Goal: Information Seeking & Learning: Learn about a topic

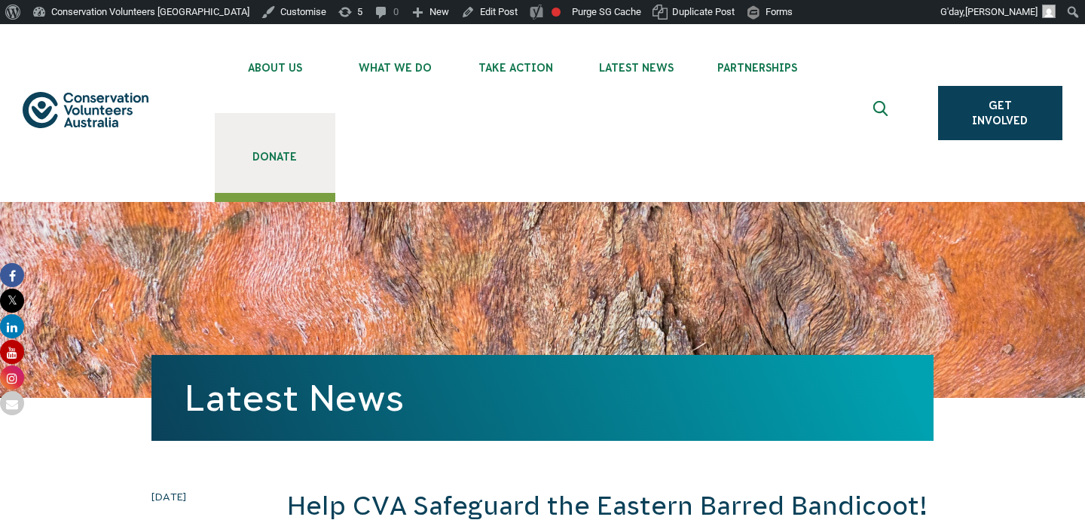
click at [284, 149] on link "Donate" at bounding box center [275, 153] width 121 height 80
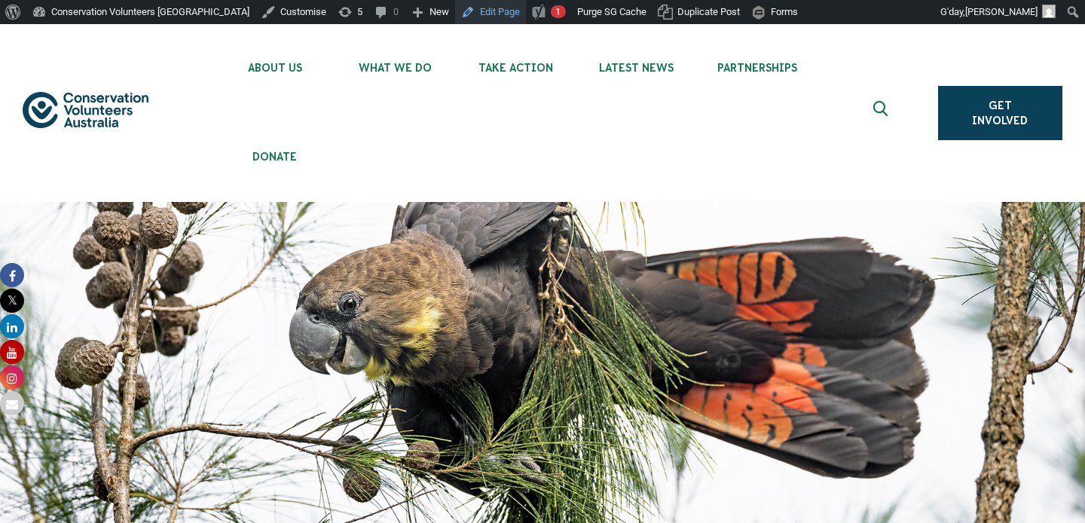
click at [469, 12] on link "Edit Page" at bounding box center [490, 12] width 71 height 24
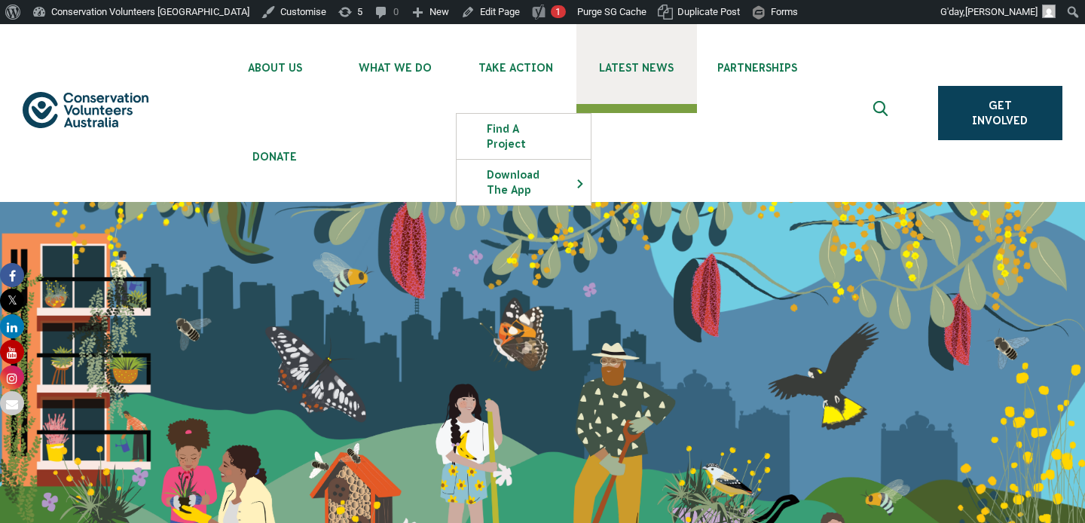
click at [645, 66] on span "Latest News" at bounding box center [637, 68] width 121 height 12
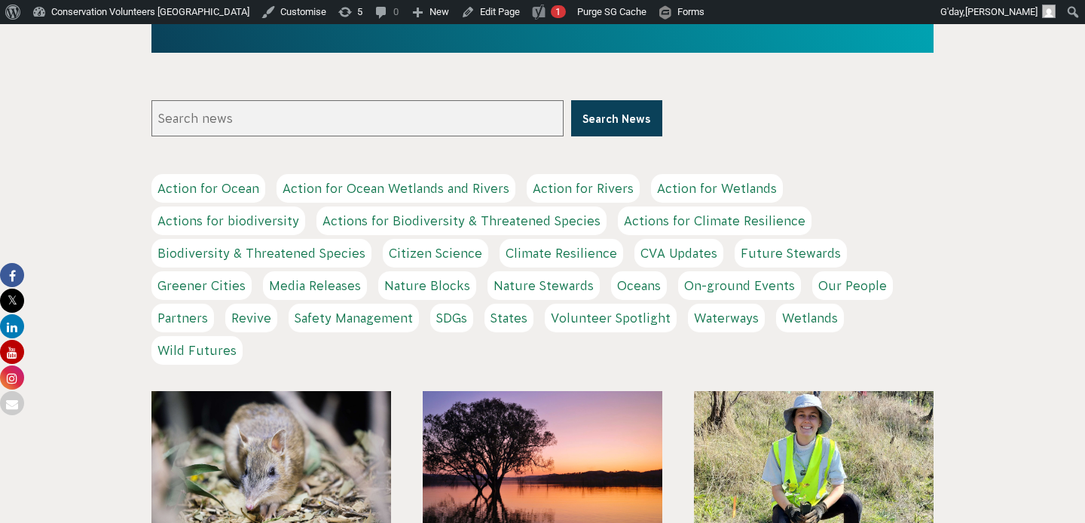
scroll to position [641, 0]
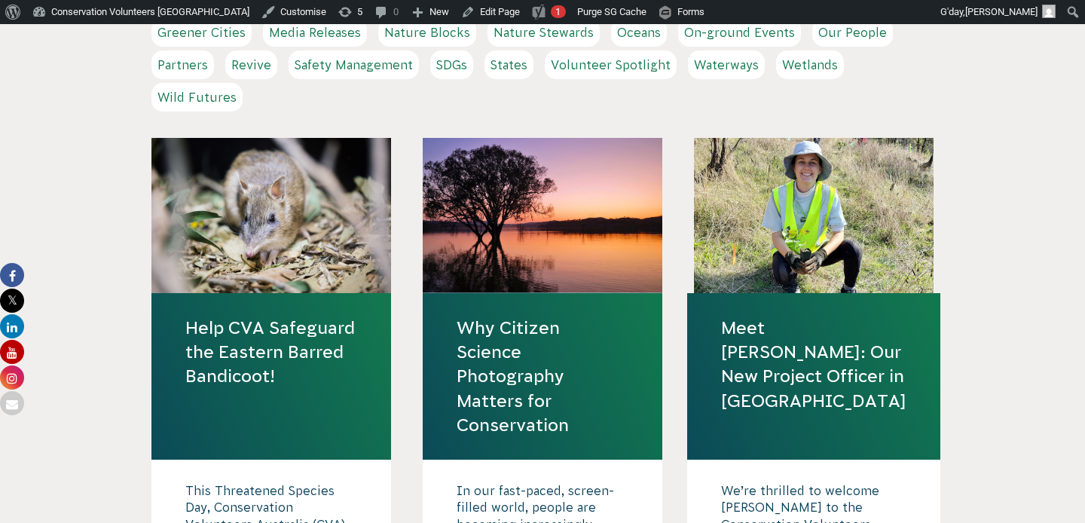
click at [306, 340] on link "Help CVA Safeguard the Eastern Barred Bandicoot!" at bounding box center [271, 352] width 172 height 73
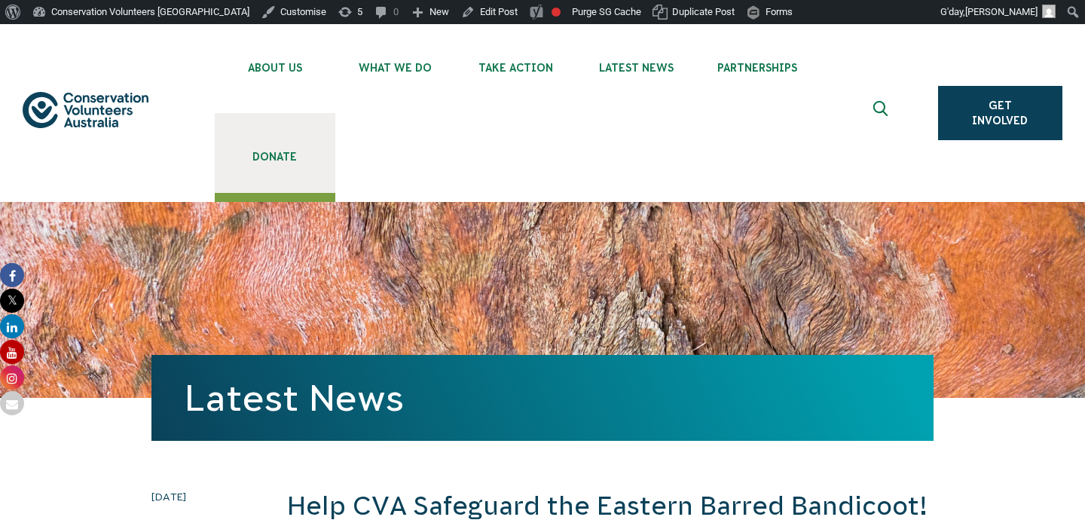
click at [272, 152] on span "Donate" at bounding box center [275, 157] width 121 height 12
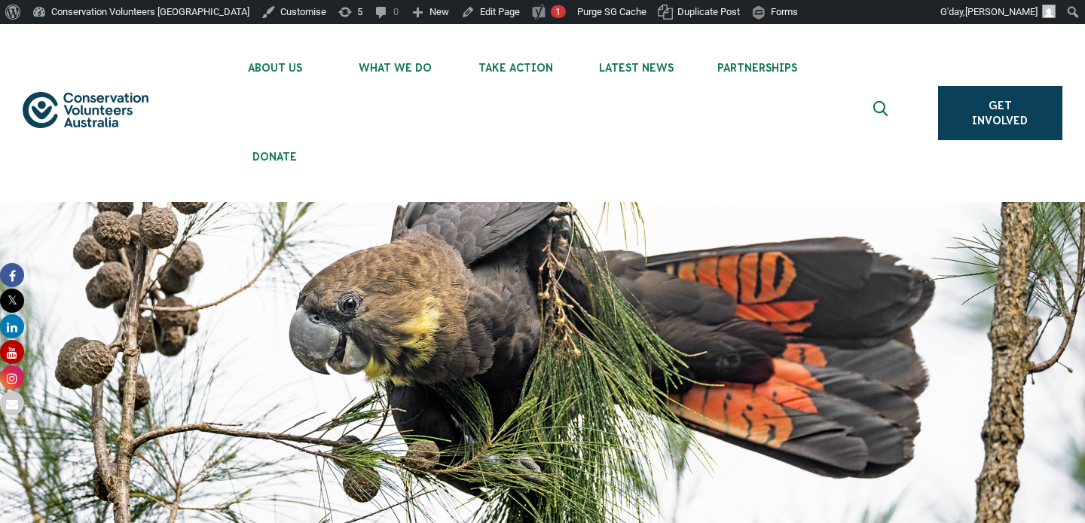
scroll to position [897, 0]
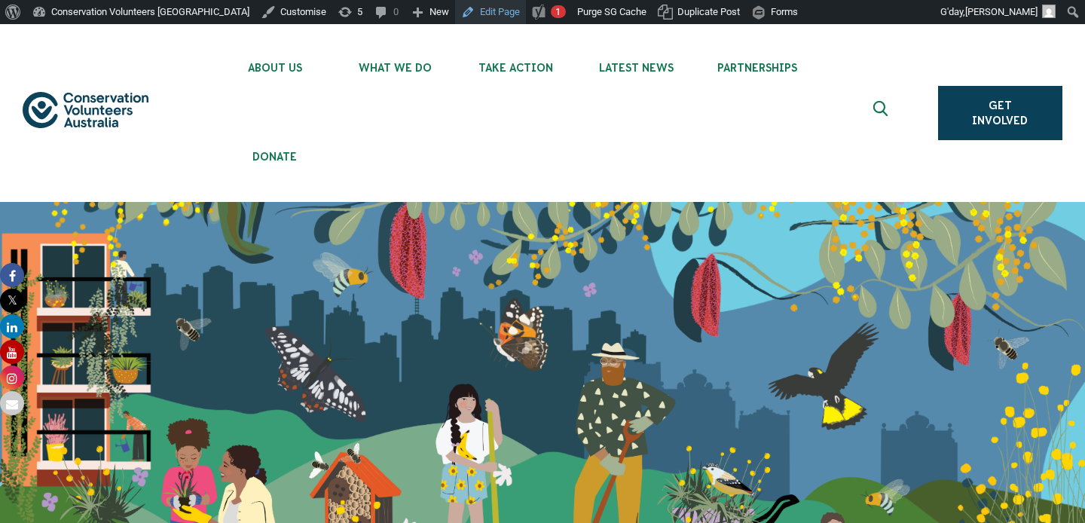
click at [461, 13] on link "Edit Page" at bounding box center [490, 12] width 71 height 24
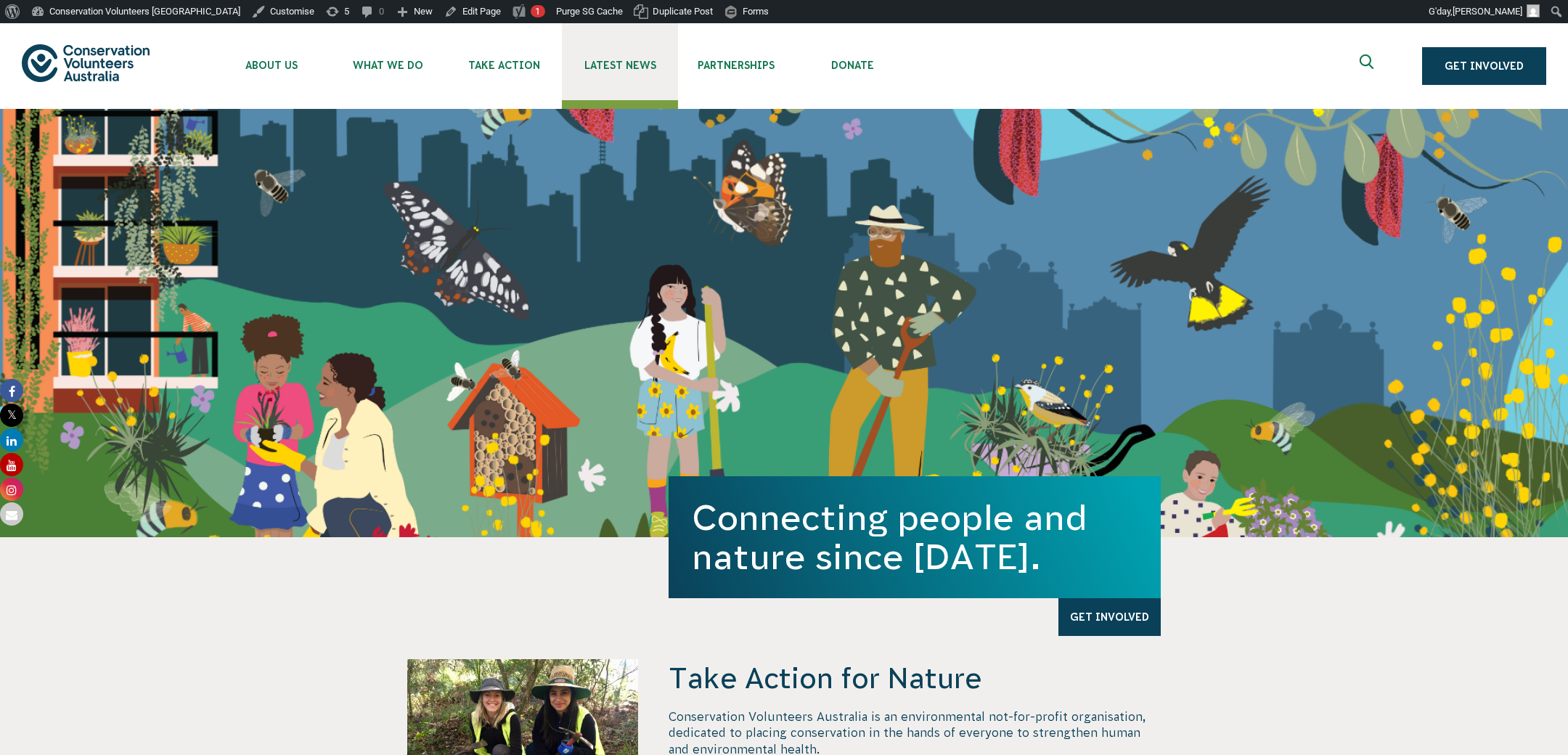
click at [646, 63] on span "Latest News" at bounding box center [619, 65] width 117 height 12
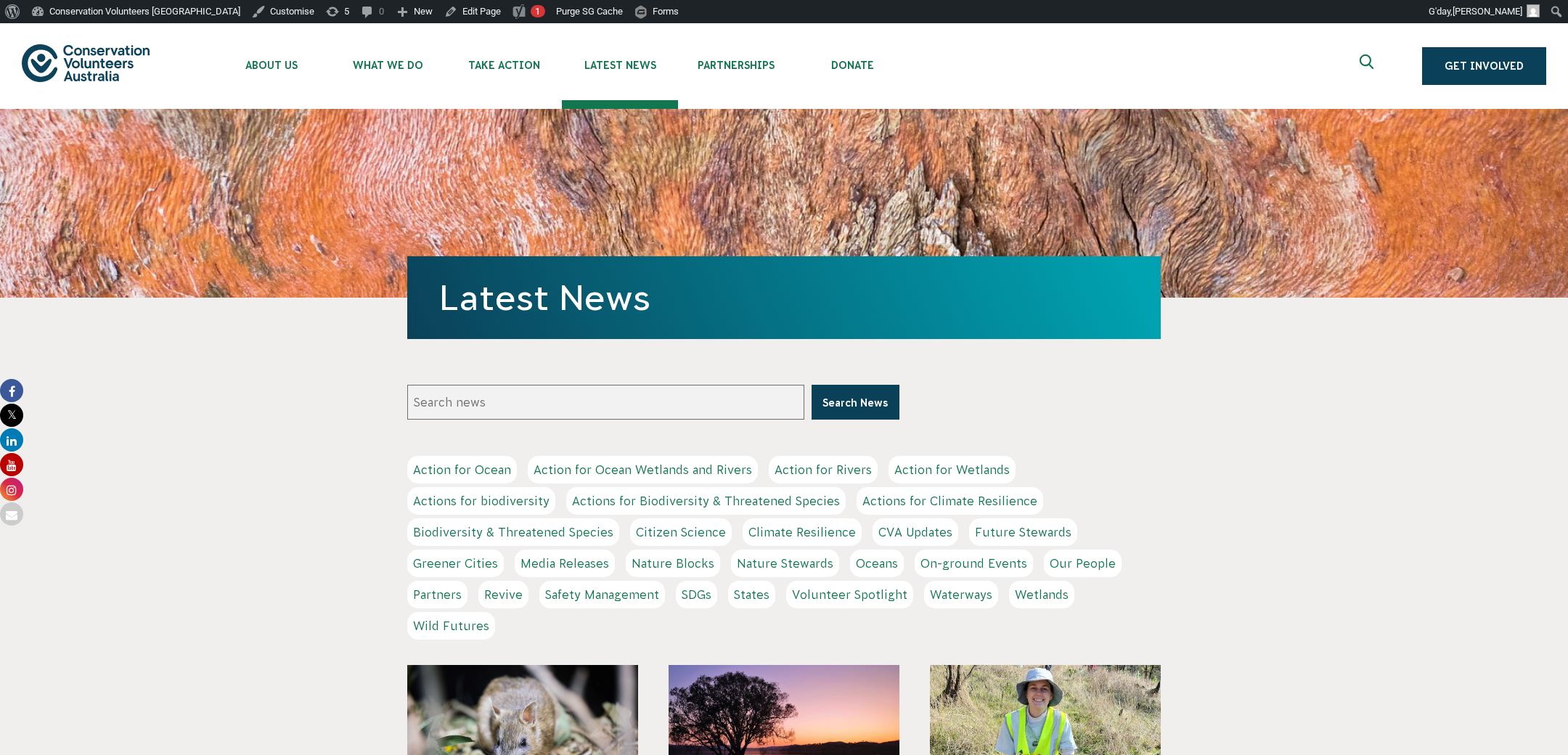
scroll to position [293, 0]
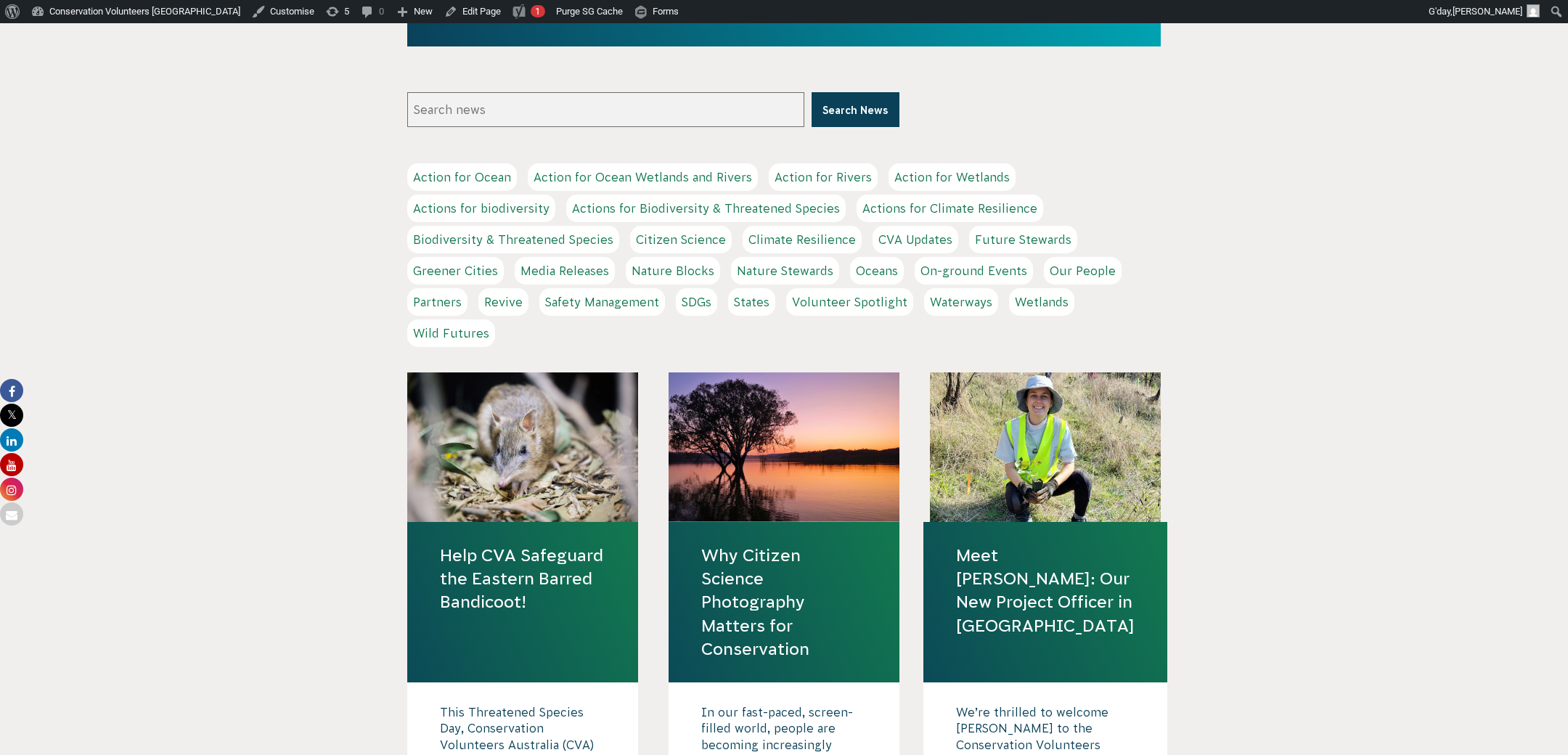
click at [545, 573] on link "Help CVA Safeguard the Eastern Barred Bandicoot!" at bounding box center [523, 579] width 166 height 70
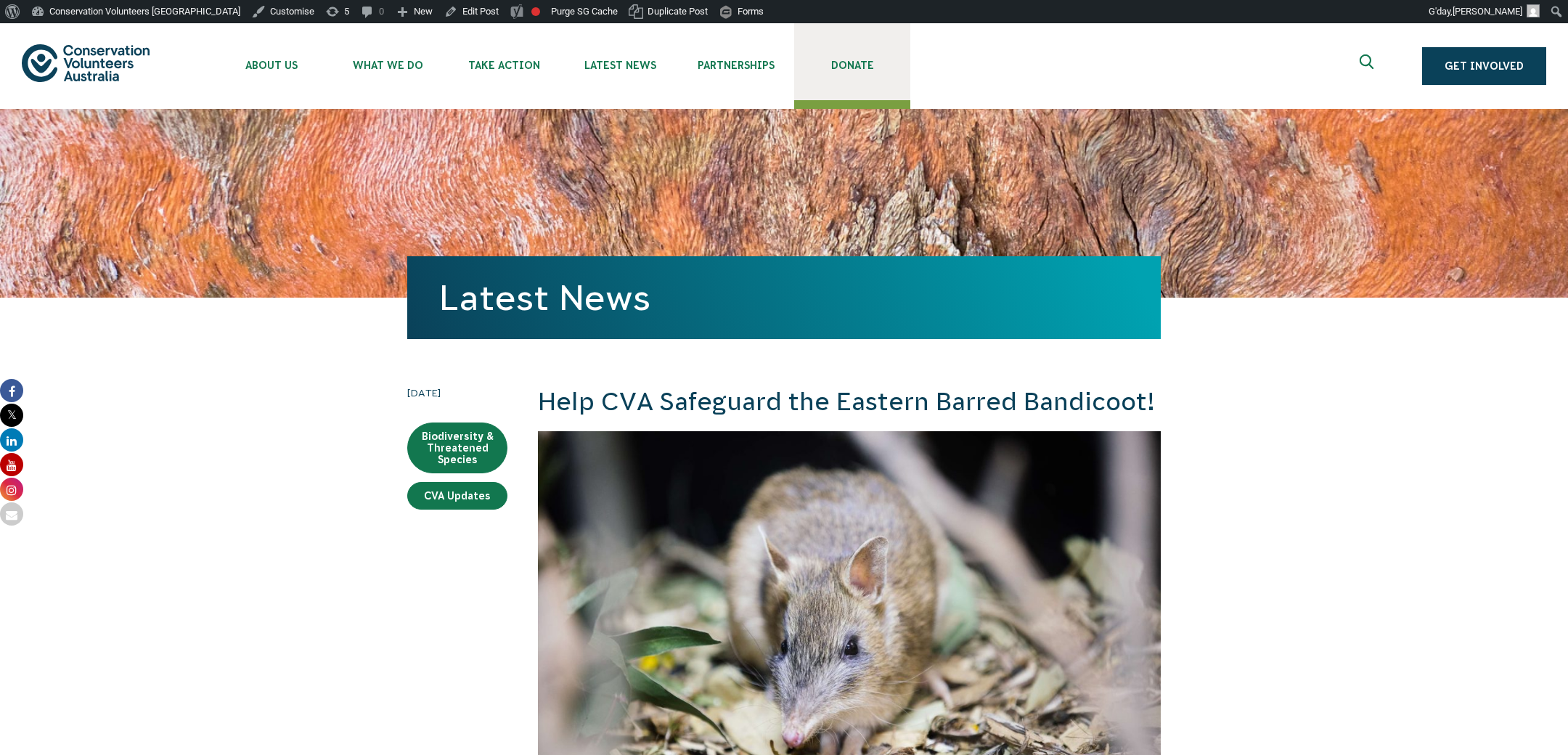
click at [869, 59] on link "Donate" at bounding box center [852, 62] width 117 height 77
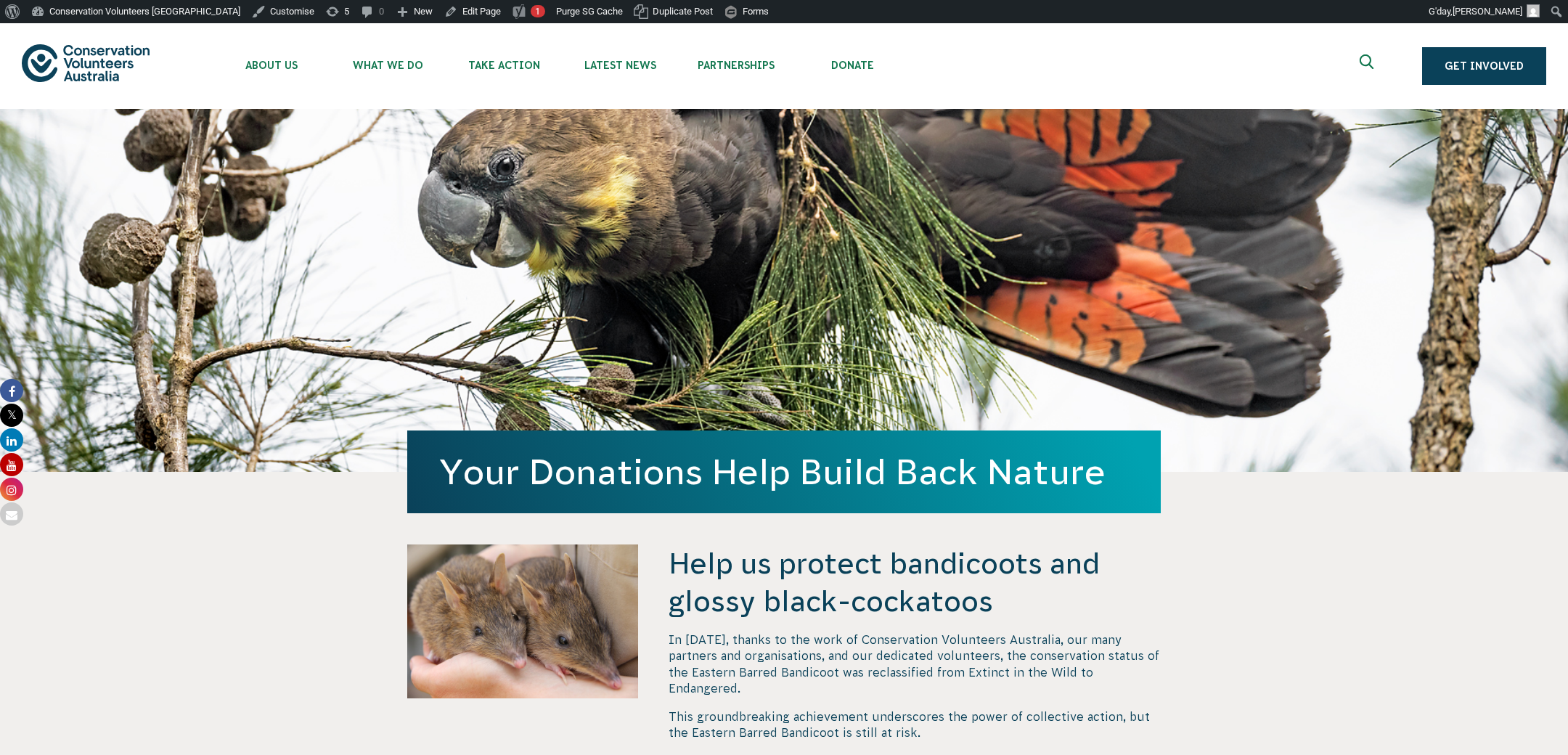
click at [806, 291] on div "Your Donations Help Build Back Nature" at bounding box center [784, 290] width 753 height 363
click at [637, 65] on span "Latest News" at bounding box center [619, 65] width 117 height 12
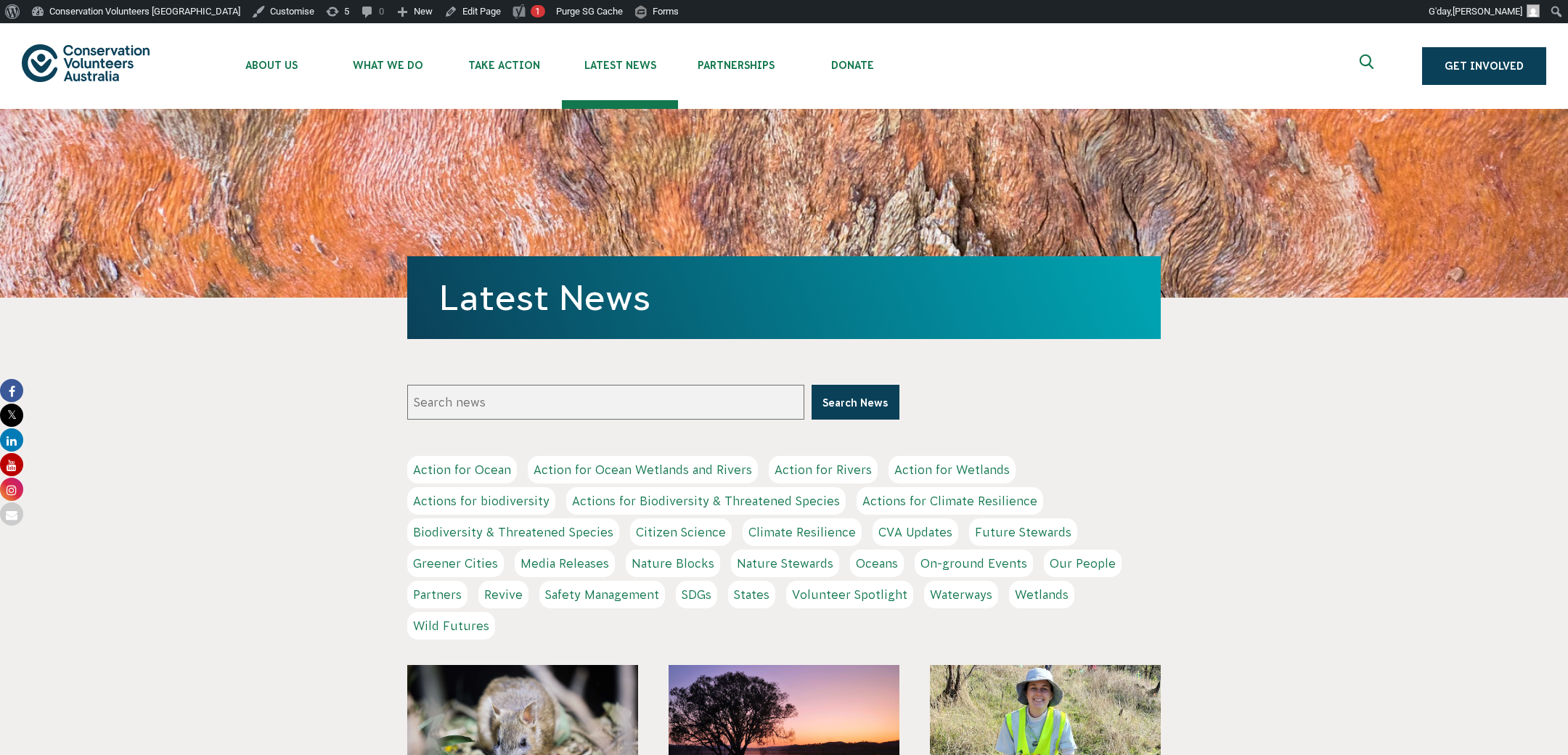
scroll to position [347, 0]
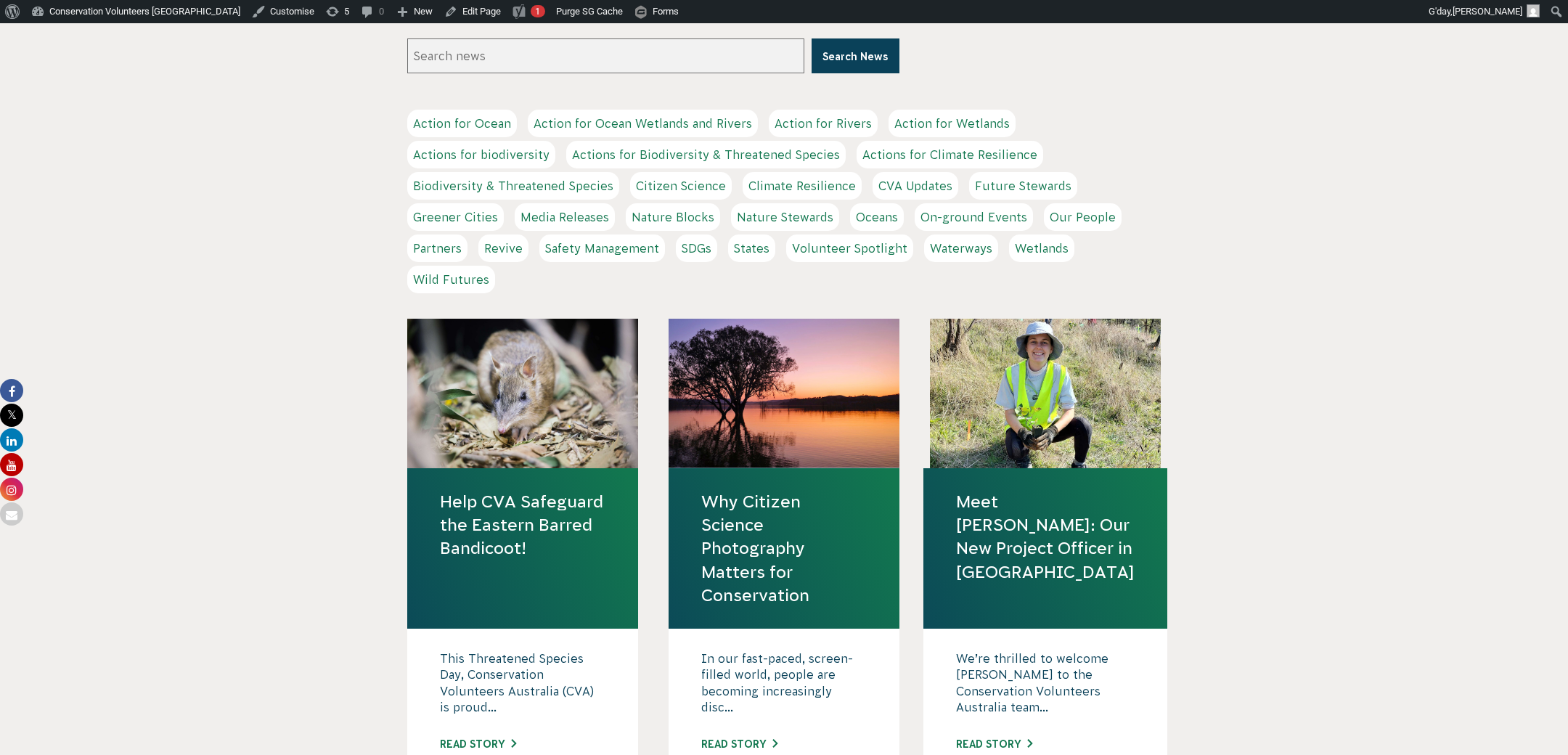
click at [533, 516] on link "Help CVA Safeguard the Eastern Barred Bandicoot!" at bounding box center [523, 525] width 166 height 70
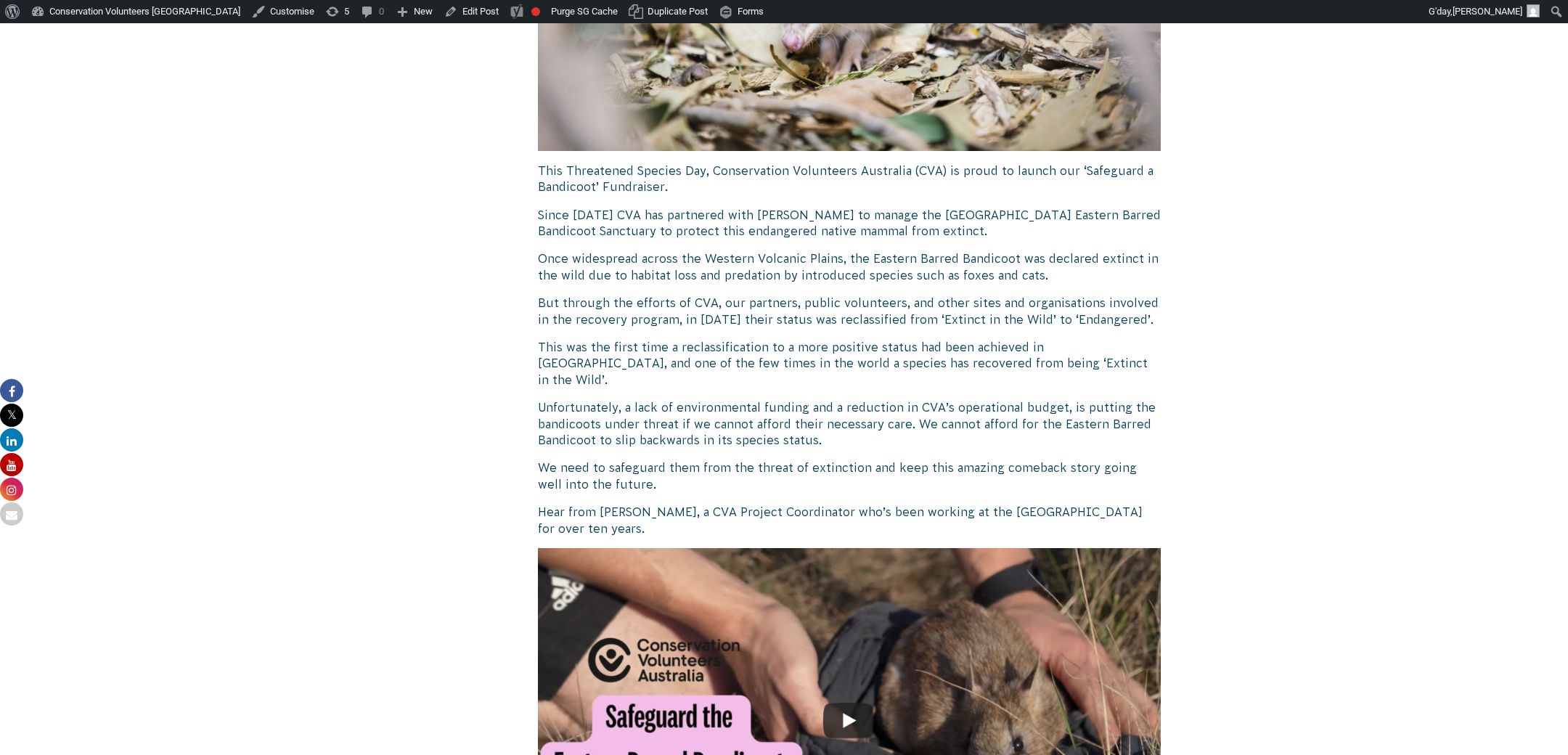
scroll to position [712, 0]
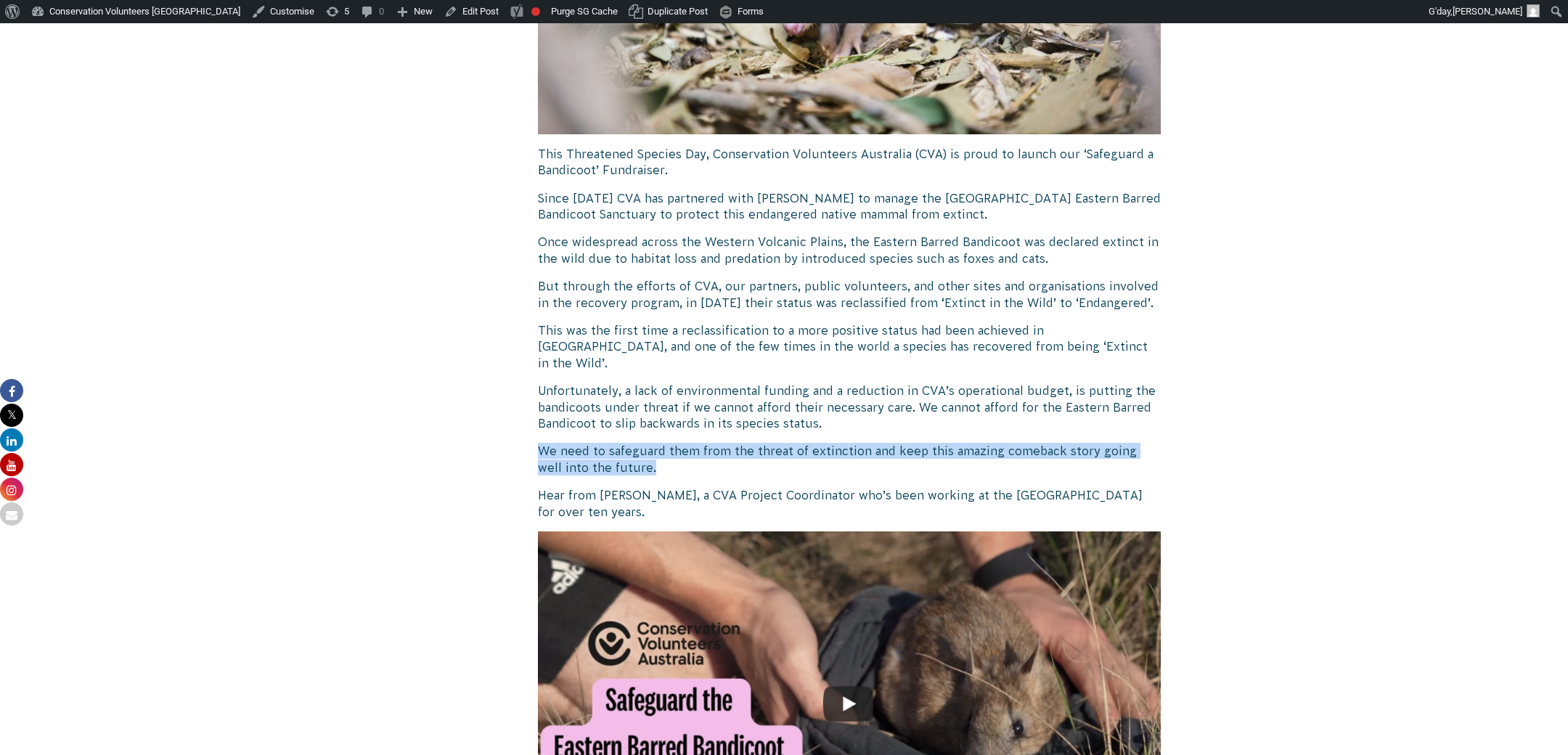
drag, startPoint x: 654, startPoint y: 453, endPoint x: 531, endPoint y: 438, distance: 123.9
copy p "We need to safeguard them from the threat of extinction and keep this amazing c…"
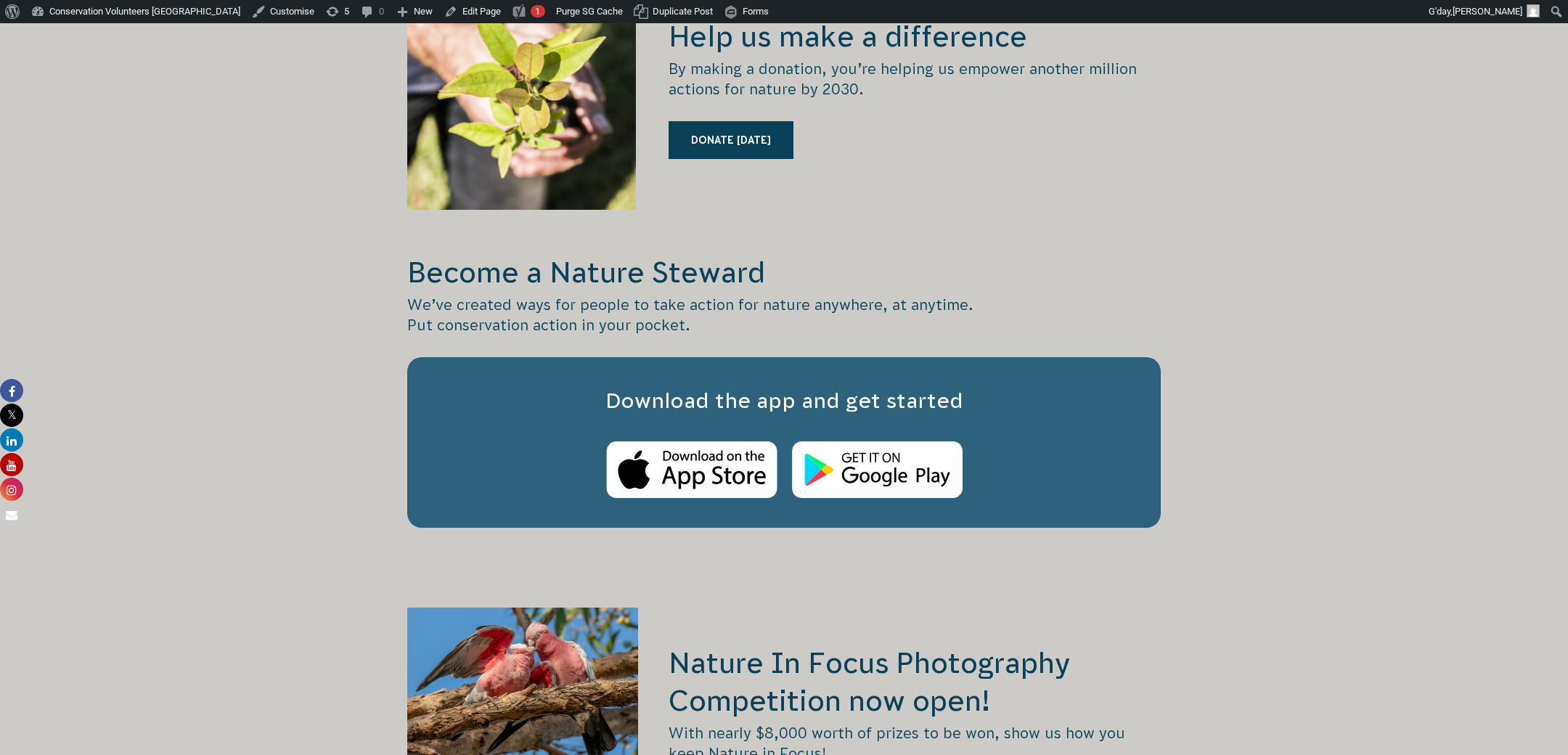
scroll to position [2043, 0]
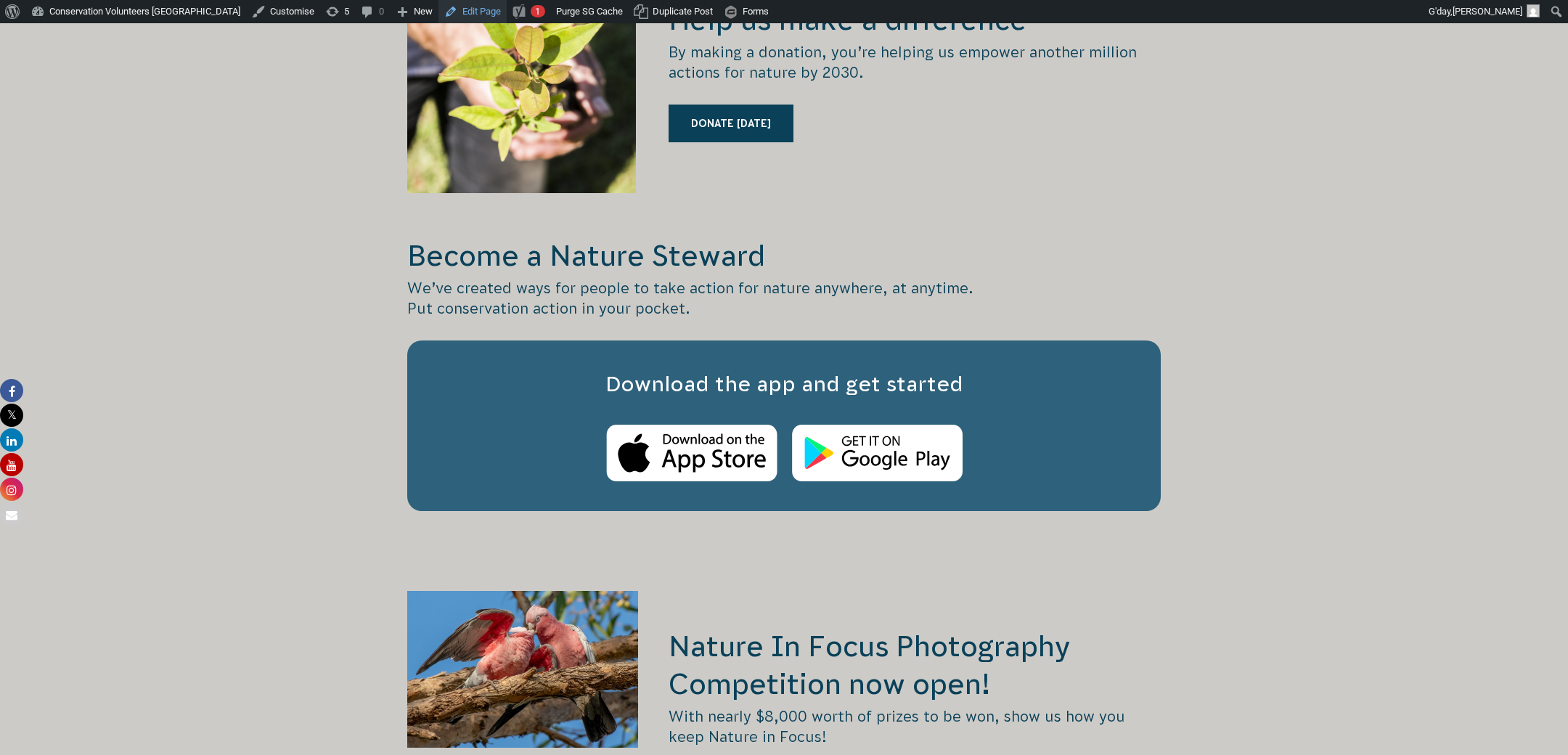
click at [438, 12] on link "Edit Page" at bounding box center [472, 12] width 68 height 23
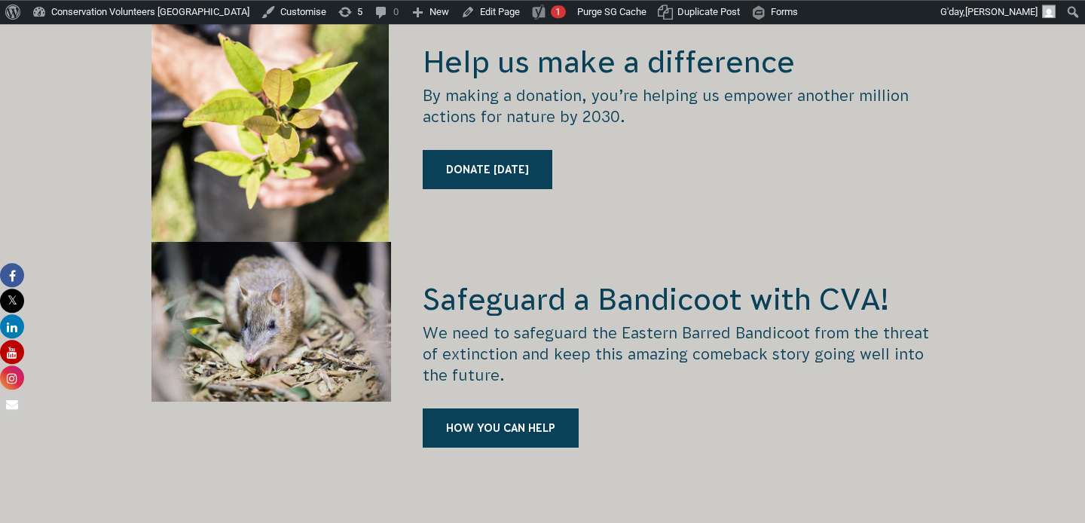
scroll to position [2178, 0]
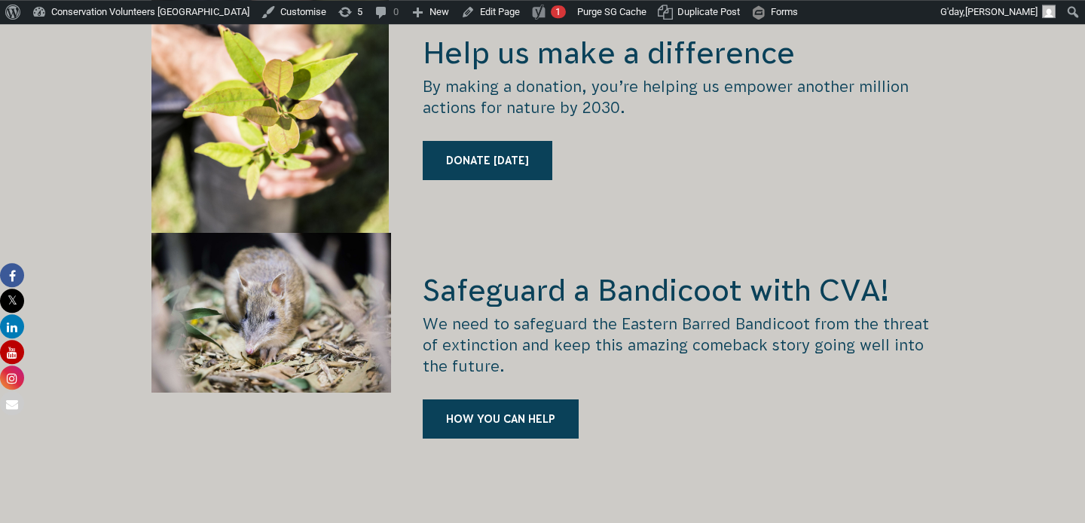
click at [706, 332] on p "We need to safeguard the Eastern Barred Bandicoot from the threat of extinction…" at bounding box center [678, 345] width 511 height 63
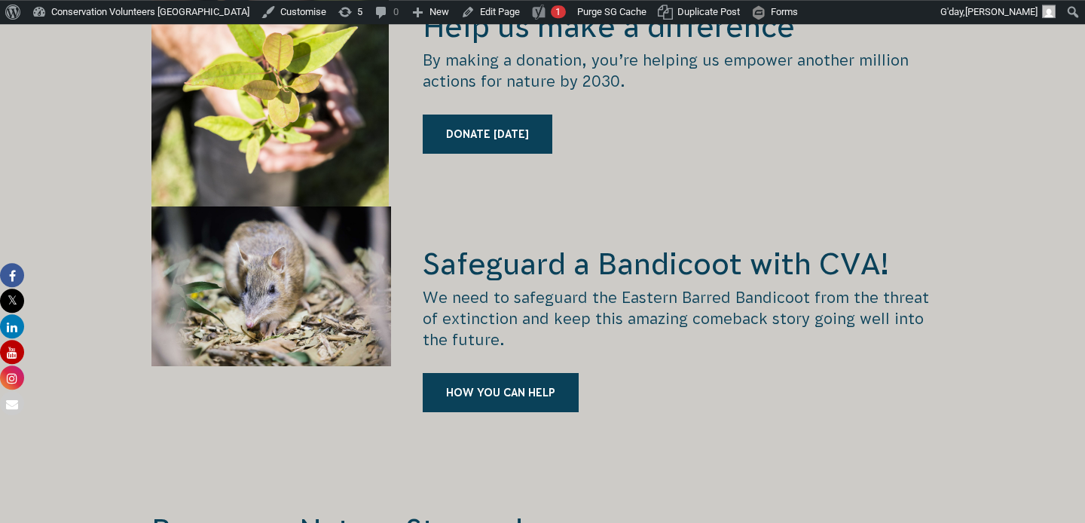
scroll to position [2206, 0]
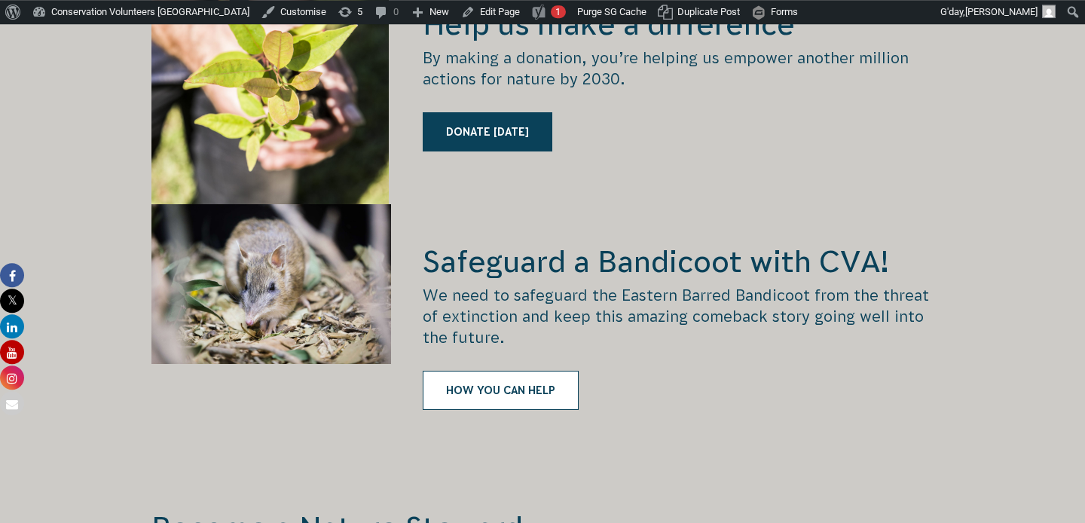
click at [516, 371] on link "HOW YOU CAN HELP" at bounding box center [501, 390] width 156 height 39
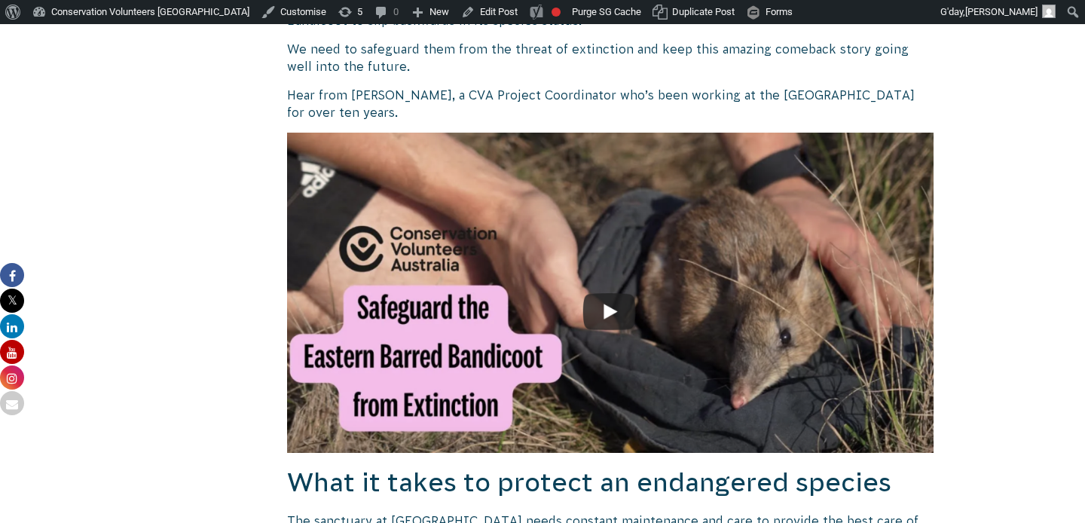
scroll to position [1209, 0]
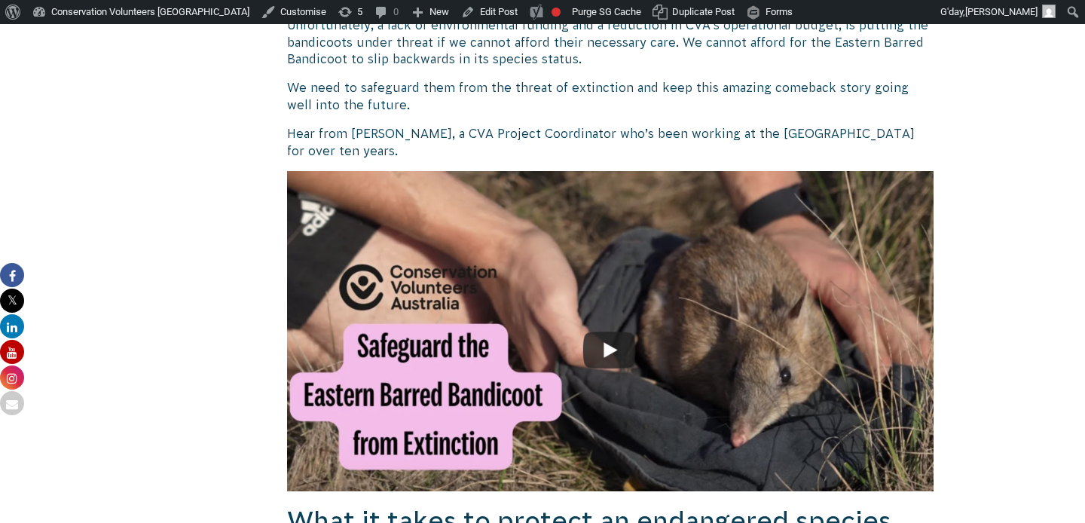
click at [594, 345] on img at bounding box center [610, 331] width 647 height 320
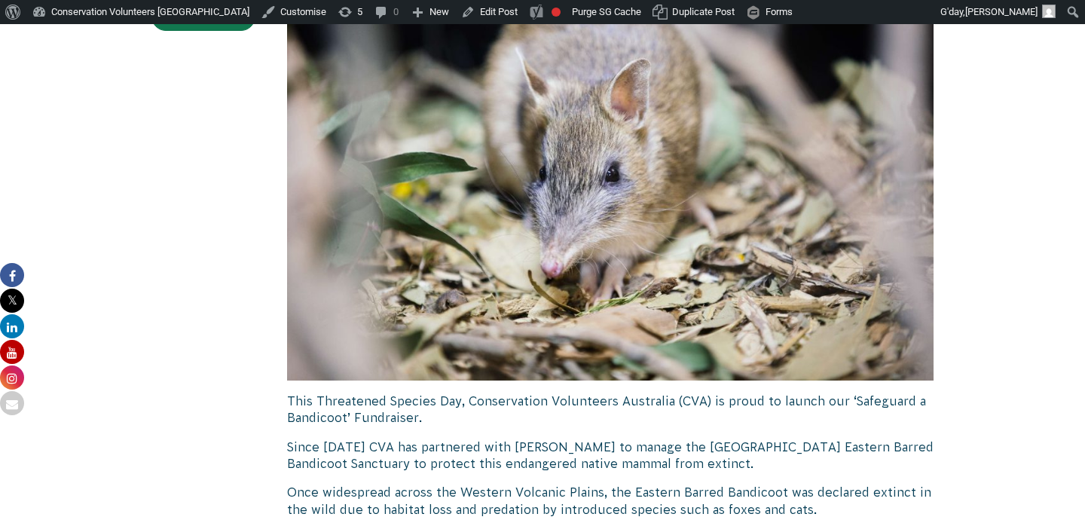
scroll to position [0, 0]
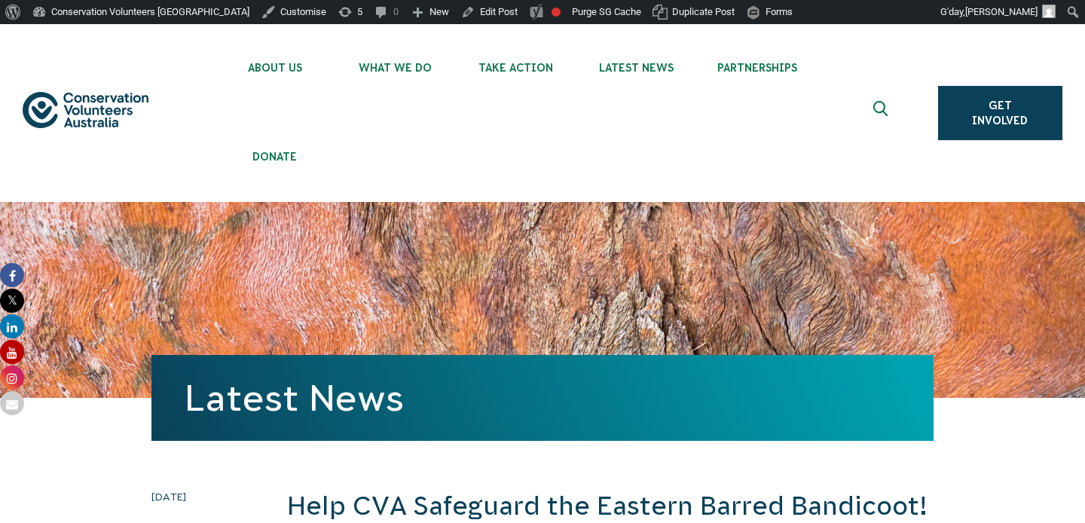
click at [121, 96] on img at bounding box center [86, 110] width 126 height 37
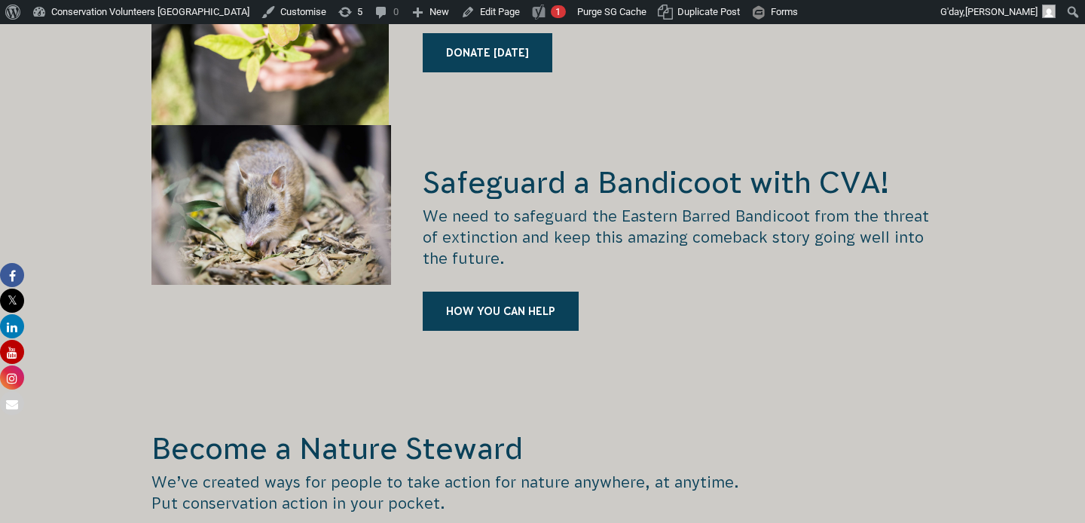
scroll to position [2176, 0]
